Goal: Transaction & Acquisition: Purchase product/service

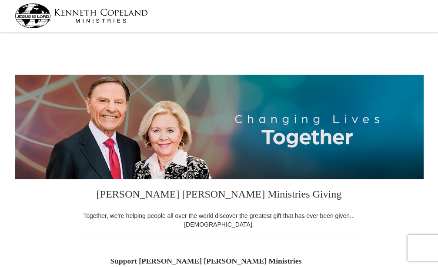
select select "NC"
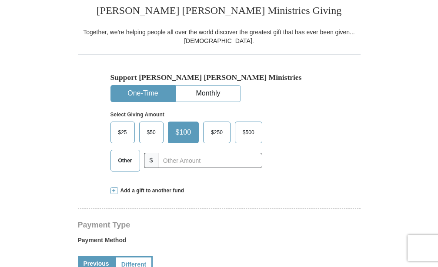
click at [130, 132] on span "$25" at bounding box center [122, 132] width 17 height 13
click at [0, 0] on input "$25" at bounding box center [0, 0] width 0 height 0
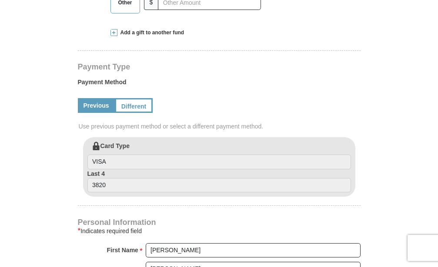
scroll to position [373, 0]
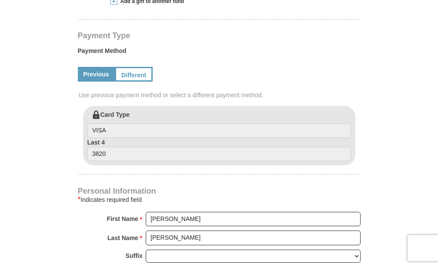
click at [93, 76] on link "Previous" at bounding box center [96, 74] width 37 height 15
click at [126, 73] on link "Different" at bounding box center [133, 74] width 37 height 15
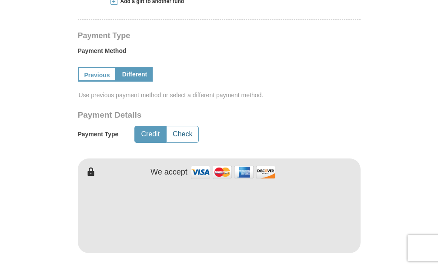
click at [181, 130] on button "Check" at bounding box center [182, 134] width 32 height 16
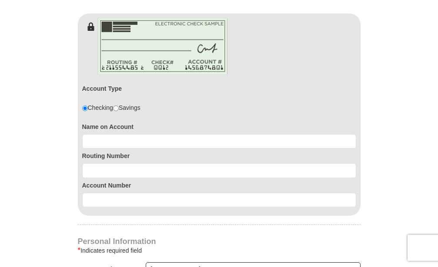
scroll to position [541, 0]
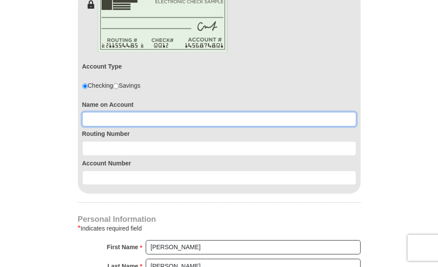
click at [247, 114] on input at bounding box center [219, 119] width 274 height 15
type input "[PERSON_NAME]"
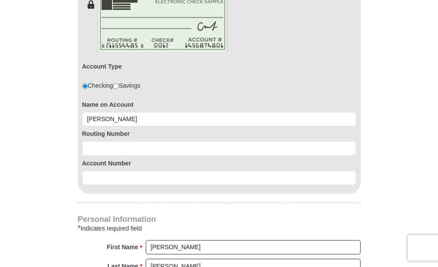
type input "[EMAIL_ADDRESS][DOMAIN_NAME]"
type input "27891"
type input "2522700213"
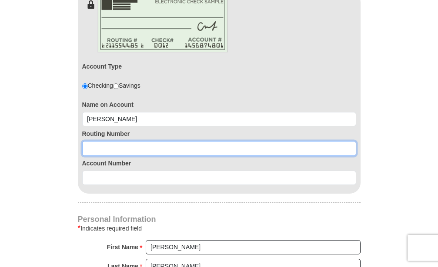
click at [193, 142] on input at bounding box center [219, 148] width 274 height 15
type input "3"
click at [84, 150] on input at bounding box center [219, 148] width 274 height 15
type input "031176110"
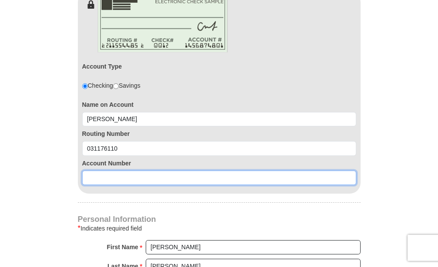
click at [142, 176] on input at bounding box center [219, 178] width 274 height 15
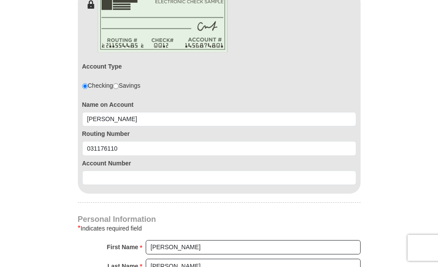
click at [67, 179] on form "[PERSON_NAME] [PERSON_NAME] Ministries Giving Together, we're helping people al…" at bounding box center [219, 48] width 408 height 1109
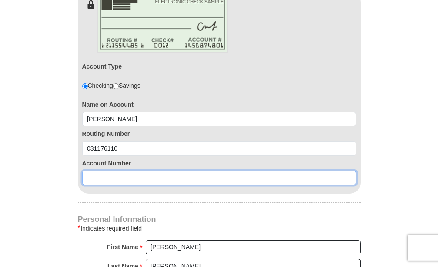
click at [94, 179] on input at bounding box center [219, 178] width 274 height 15
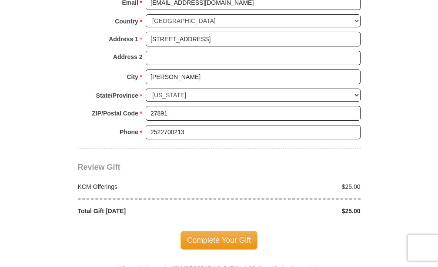
scroll to position [911, 0]
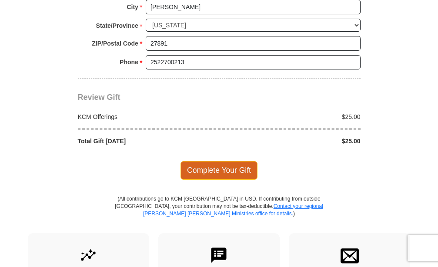
type input "36255746068"
click at [235, 166] on span "Complete Your Gift" at bounding box center [218, 170] width 77 height 18
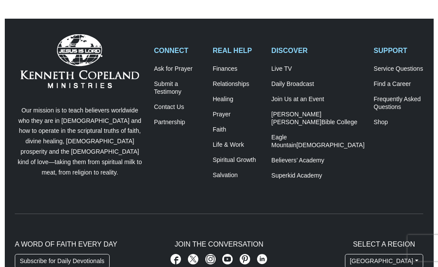
scroll to position [271, 0]
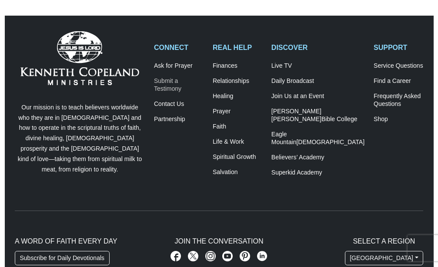
click at [196, 85] on link "Submit a Testimony" at bounding box center [179, 85] width 50 height 16
